Goal: Check status

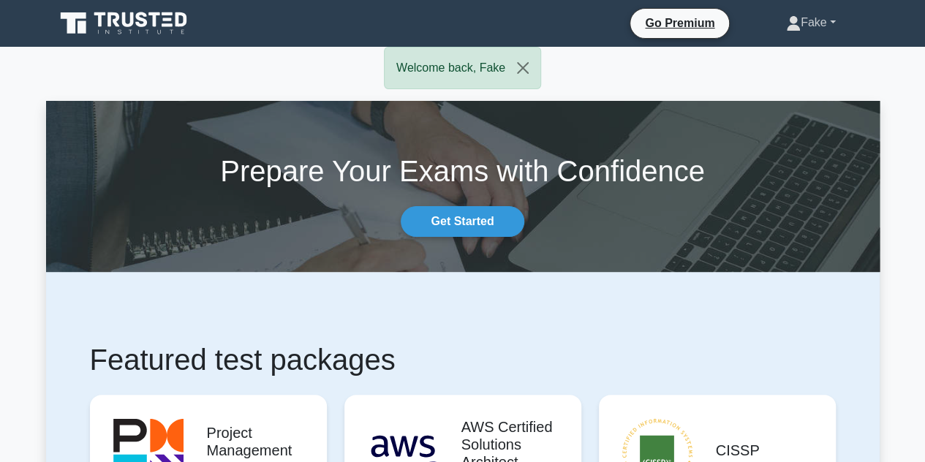
click at [786, 17] on icon at bounding box center [793, 23] width 15 height 15
click at [781, 53] on link "Profile" at bounding box center [810, 56] width 116 height 23
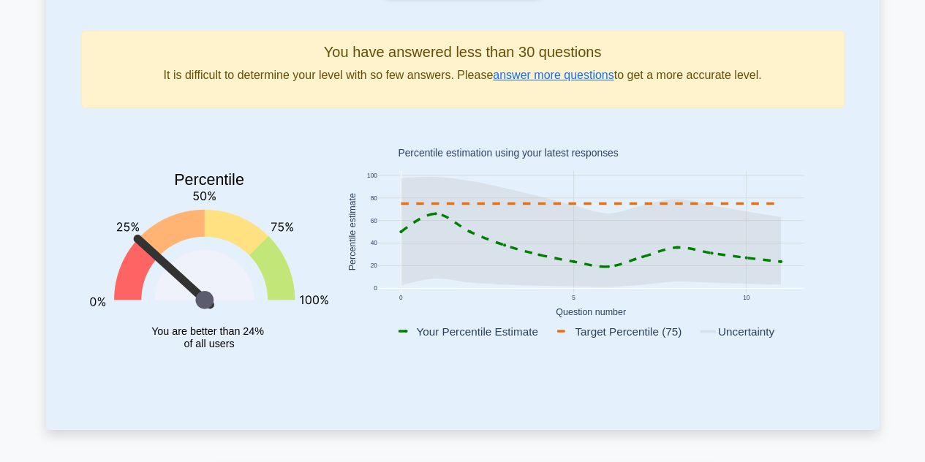
scroll to position [183, 0]
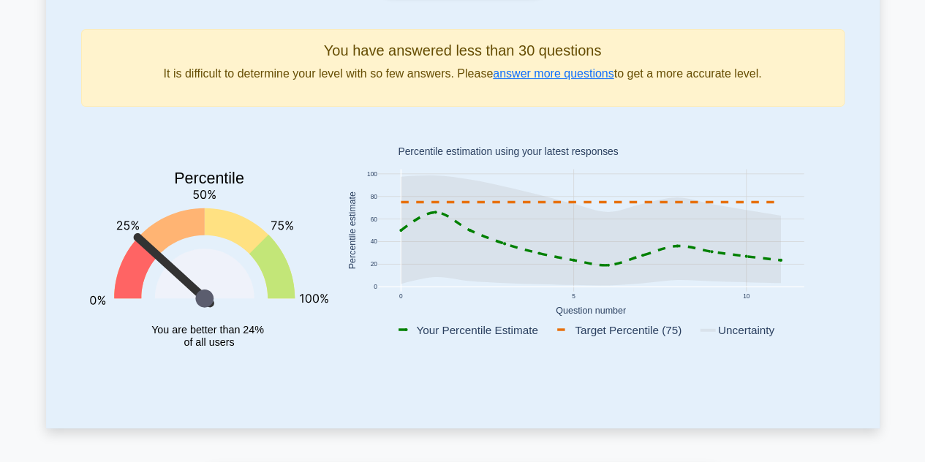
click at [728, 289] on rect at bounding box center [590, 231] width 426 height 122
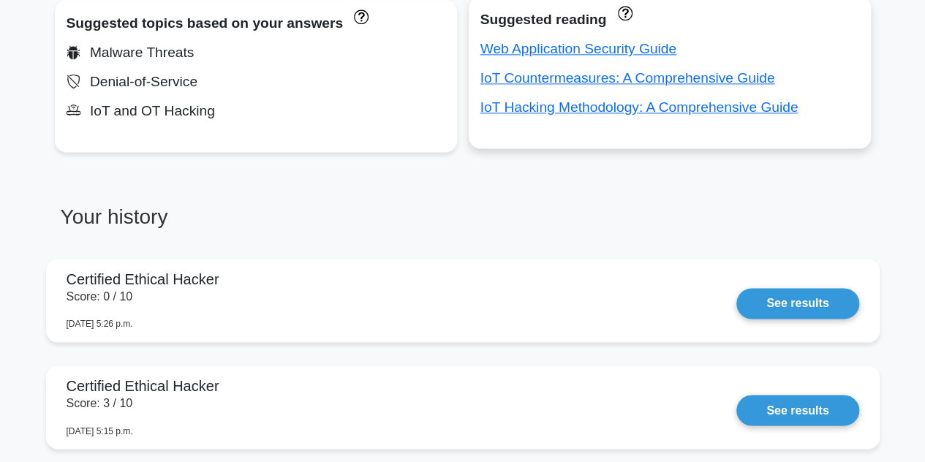
scroll to position [1048, 0]
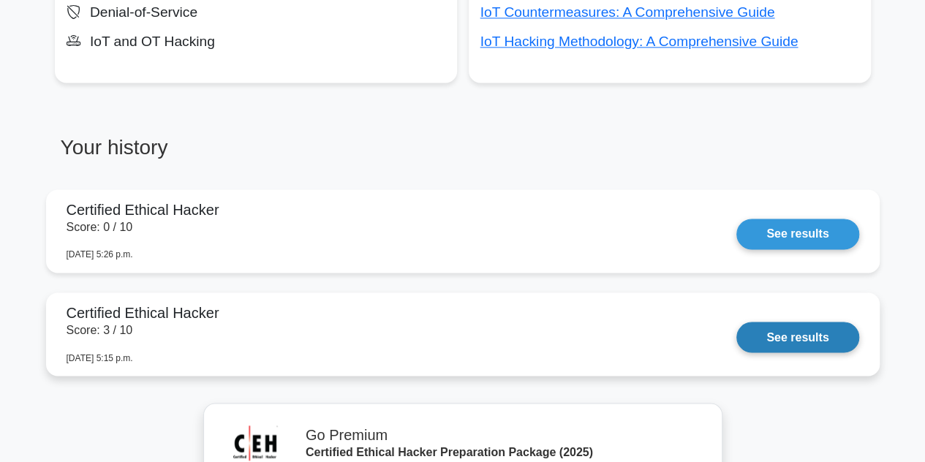
click at [736, 330] on link "See results" at bounding box center [797, 337] width 122 height 31
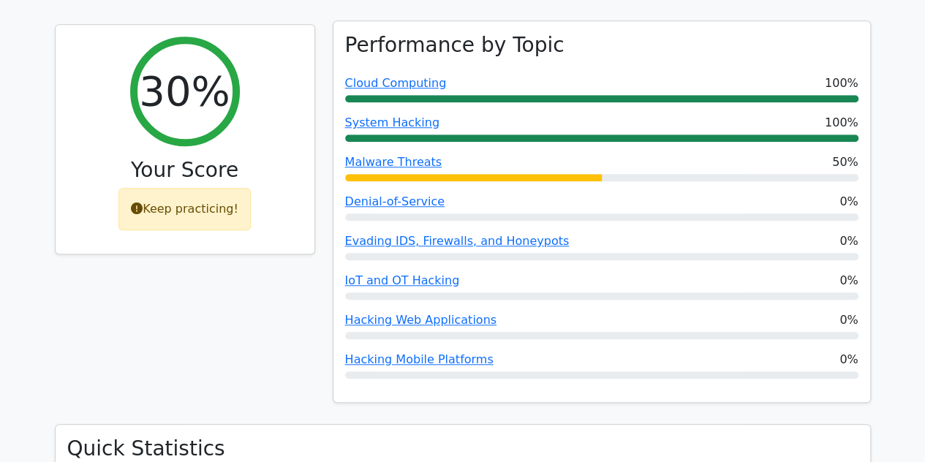
scroll to position [547, 0]
